Goal: Navigation & Orientation: Find specific page/section

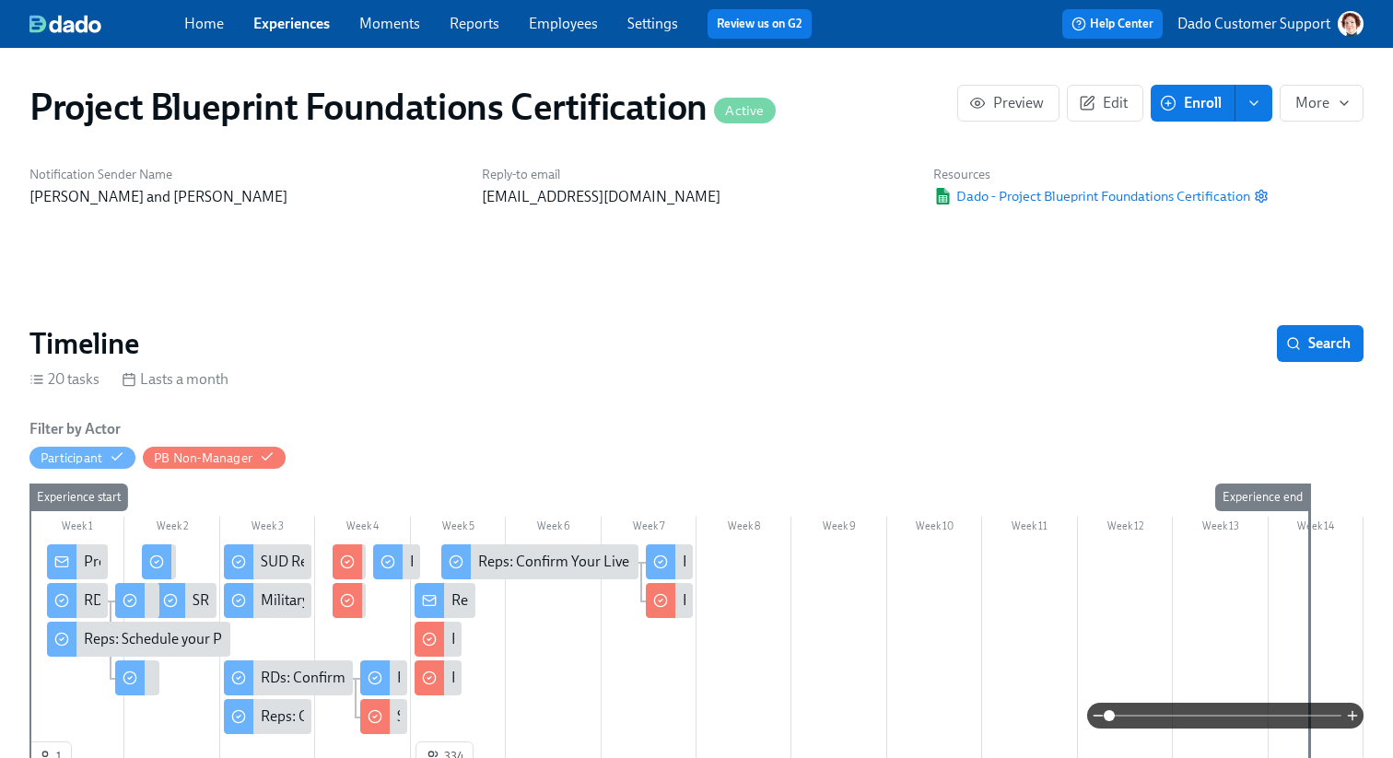
scroll to position [0, 2064]
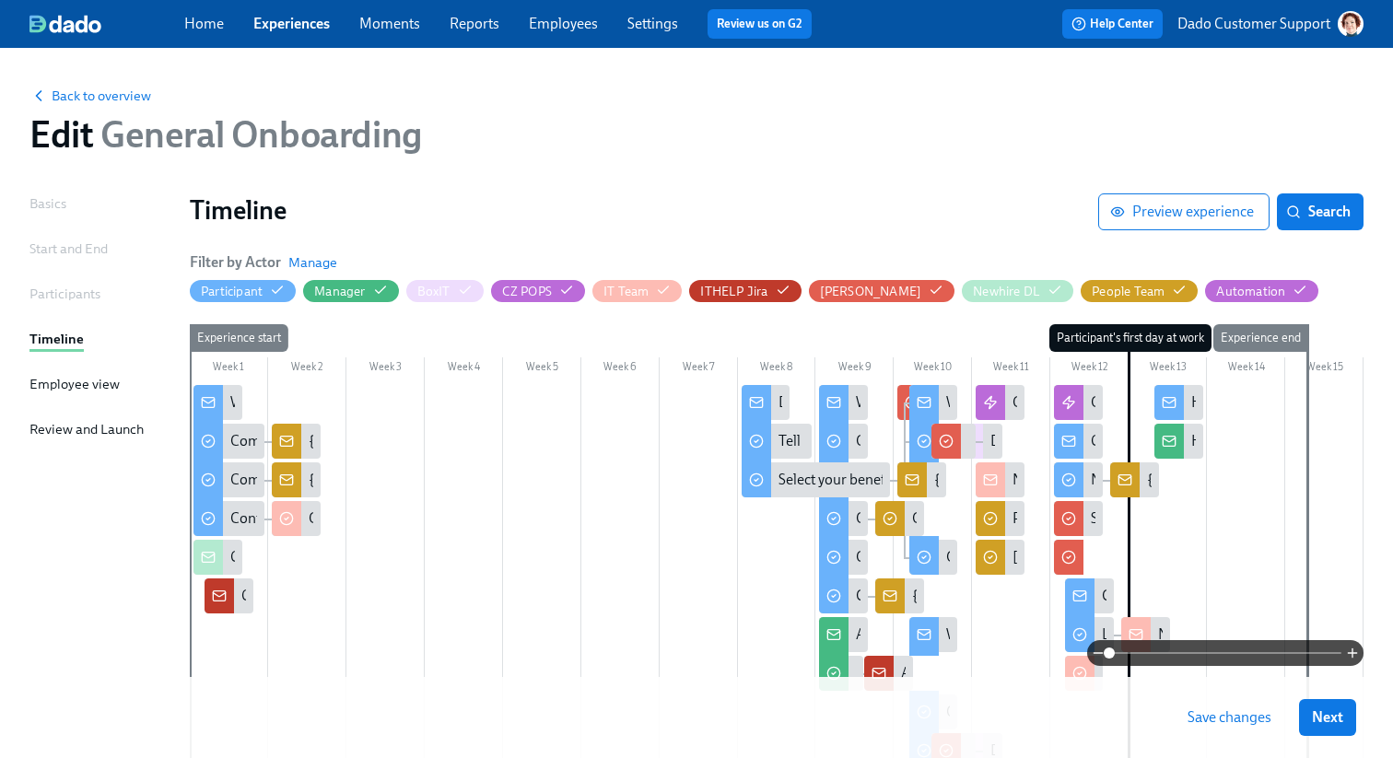
click at [1169, 106] on div "Back to overview Edit General Onboarding" at bounding box center [697, 120] width 1364 height 101
click at [87, 80] on div "Back to overview Edit General Onboarding" at bounding box center [697, 120] width 1364 height 101
click at [69, 112] on div "Back to overview Edit General Onboarding" at bounding box center [697, 120] width 1364 height 101
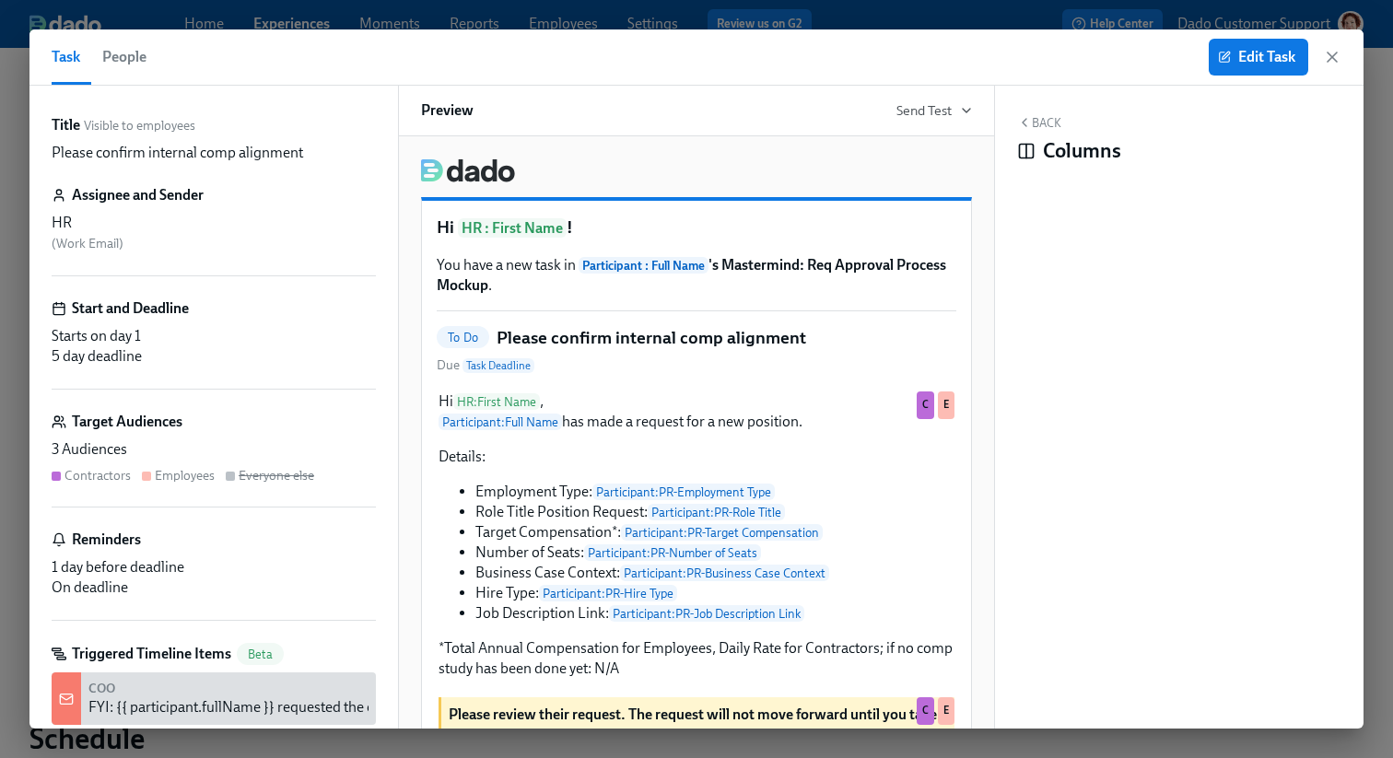
scroll to position [492, 0]
